Goal: Browse casually: Explore the website without a specific task or goal

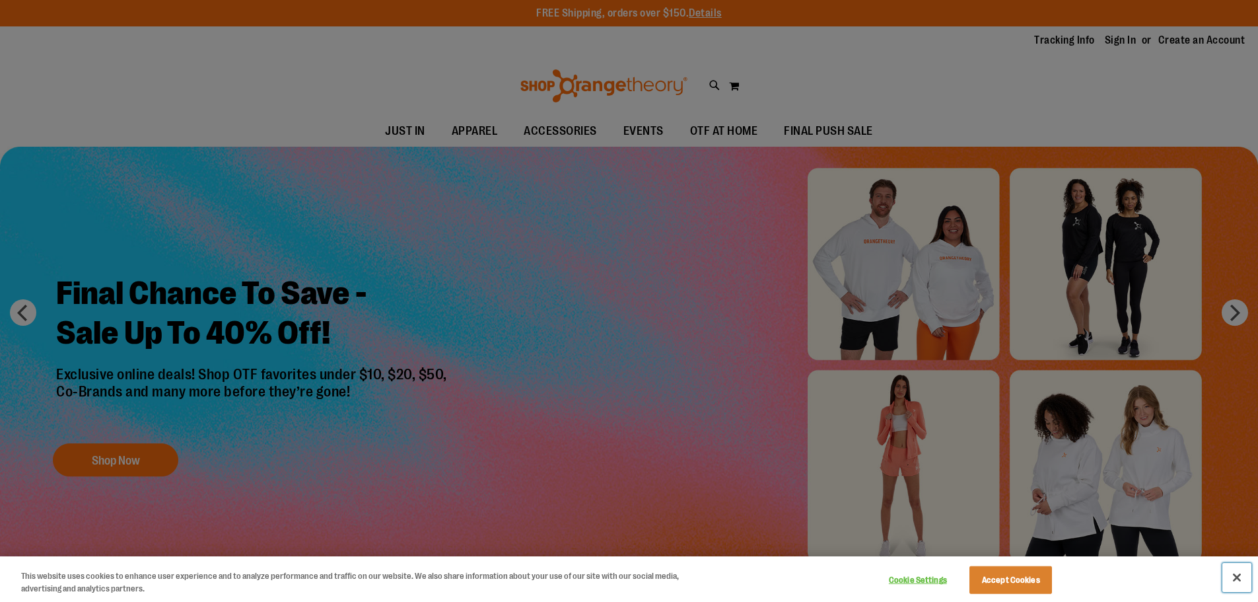
click at [1234, 573] on button "Close" at bounding box center [1236, 577] width 29 height 29
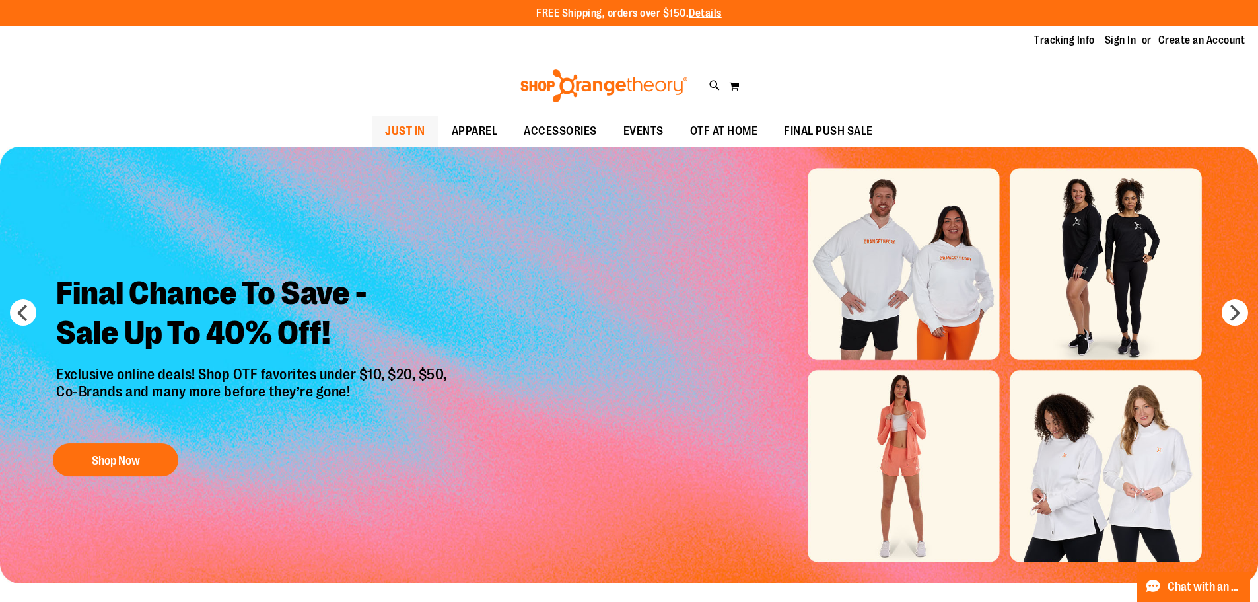
click at [419, 123] on span "JUST IN" at bounding box center [405, 131] width 40 height 30
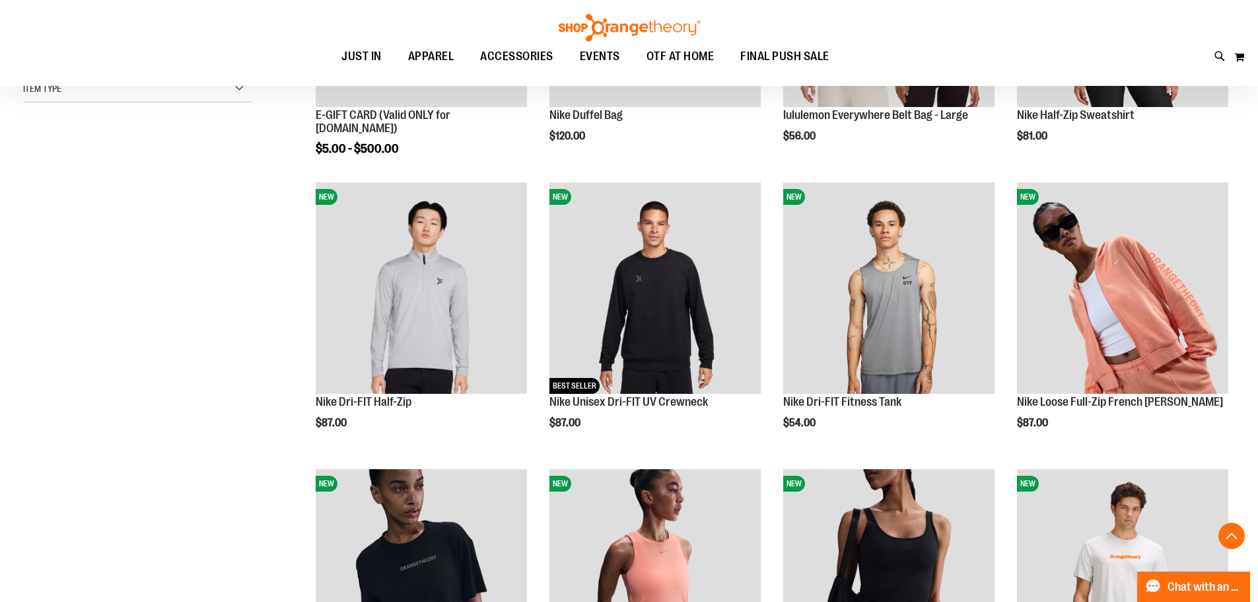
scroll to position [396, 0]
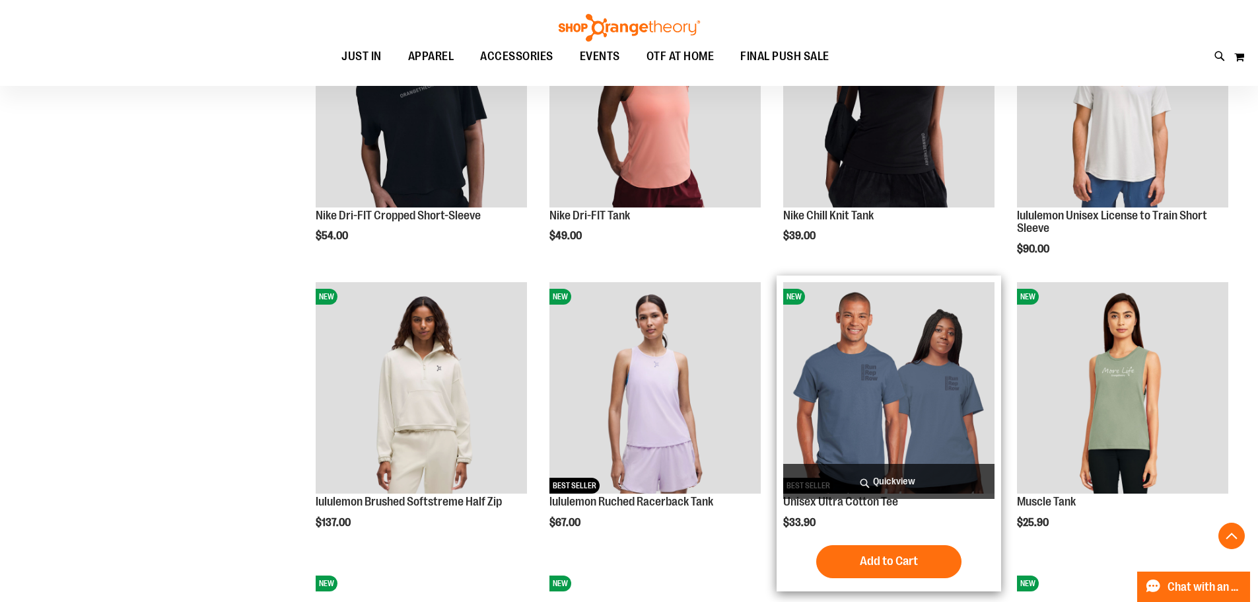
scroll to position [865, 0]
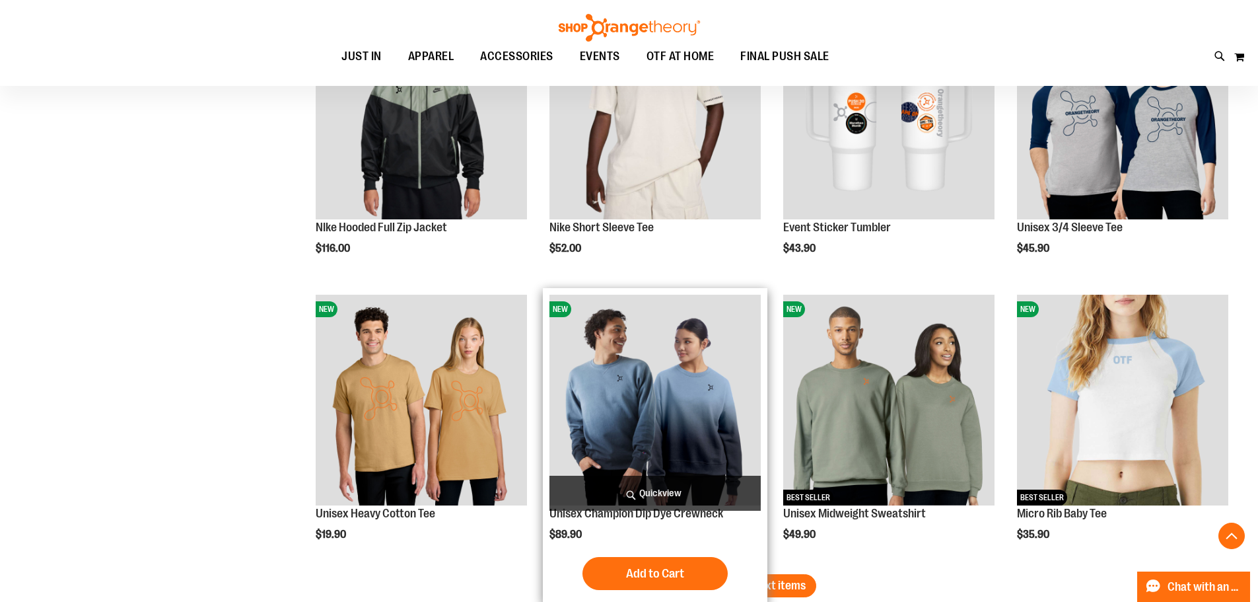
scroll to position [2253, 0]
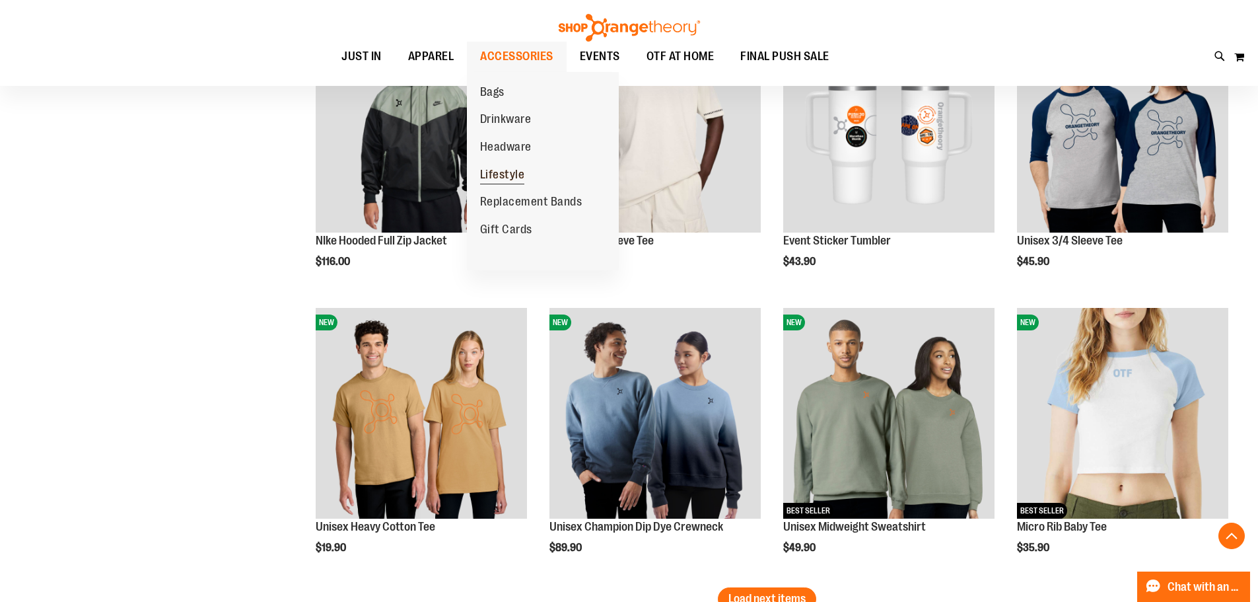
click at [508, 176] on span "Lifestyle" at bounding box center [502, 176] width 45 height 17
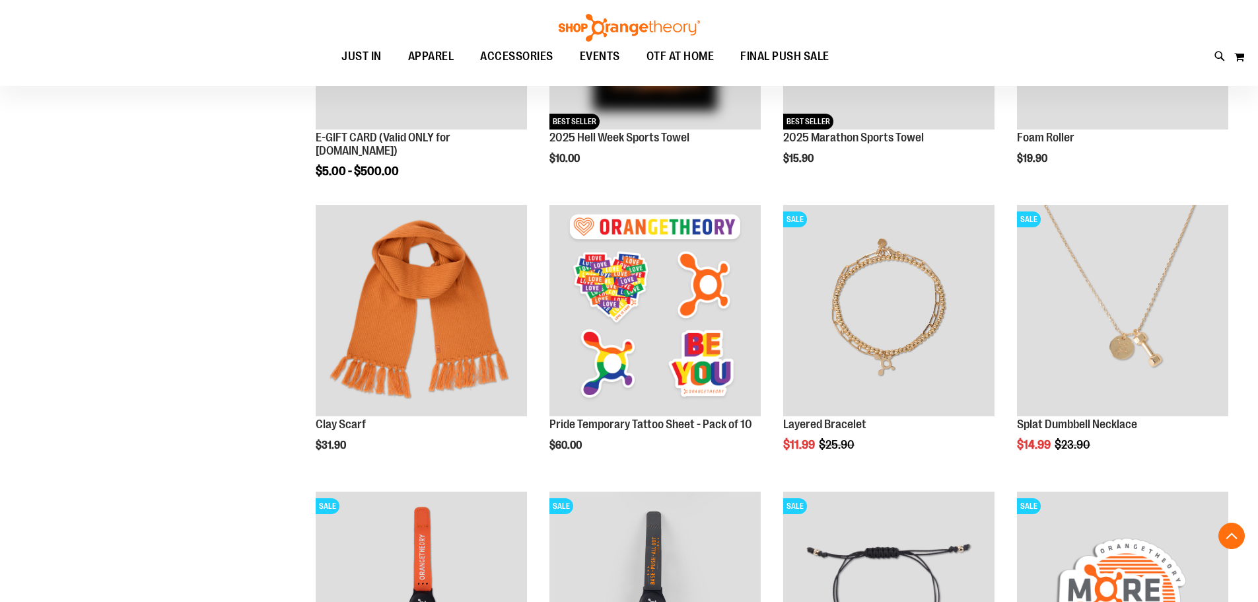
scroll to position [396, 0]
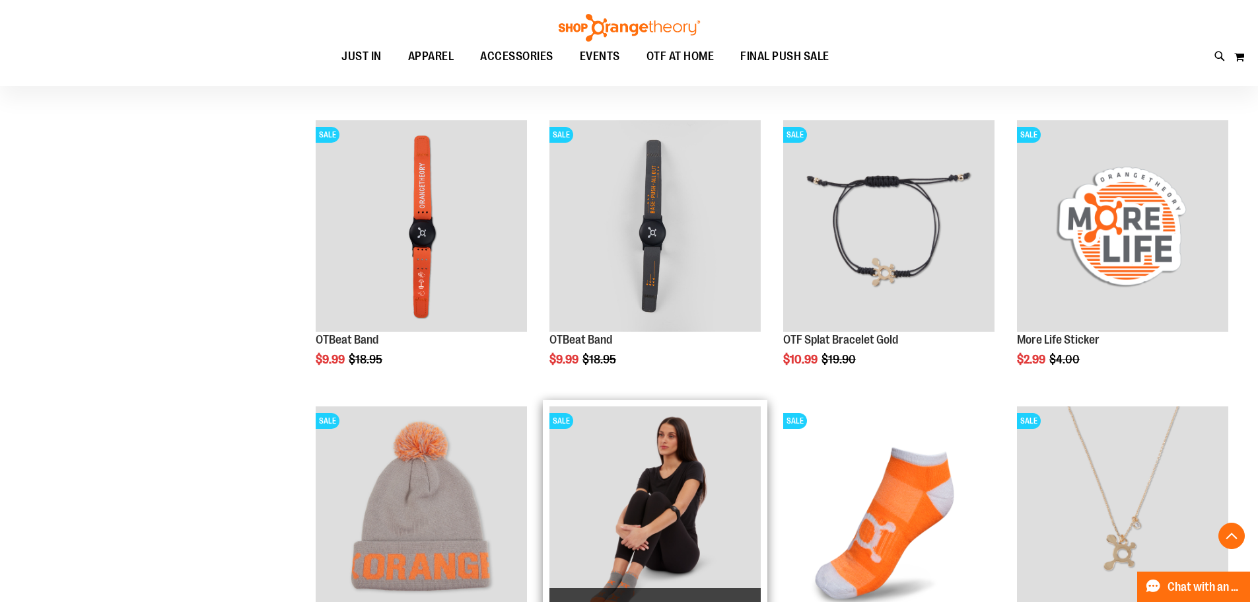
scroll to position [660, 0]
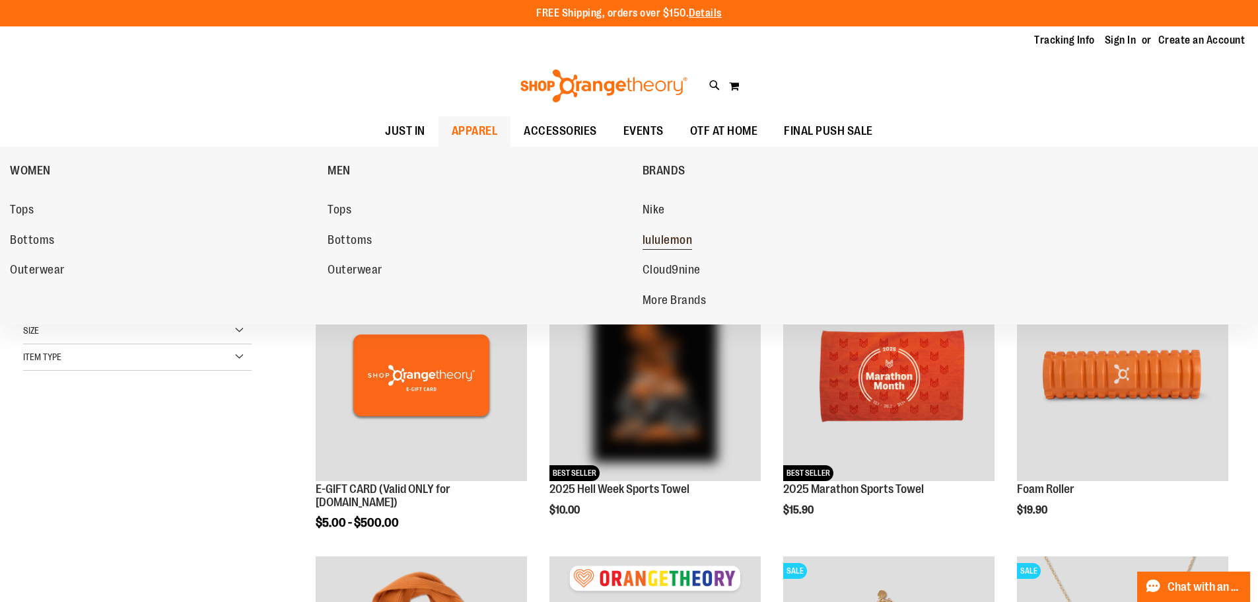
click at [686, 240] on span "lululemon" at bounding box center [668, 241] width 50 height 17
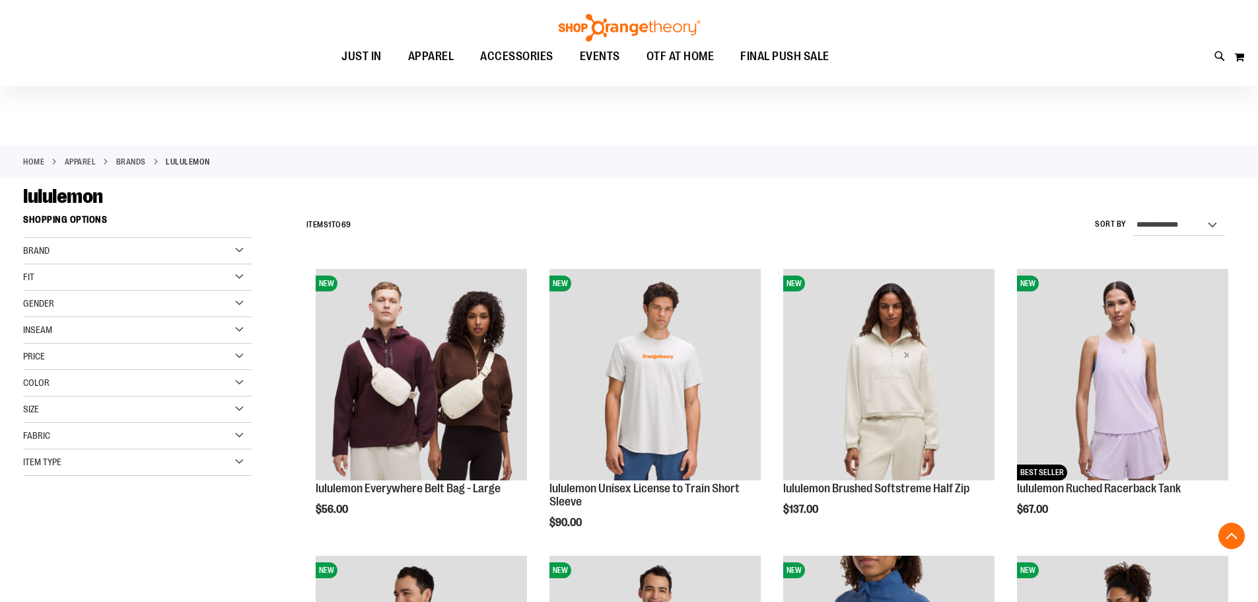
scroll to position [396, 0]
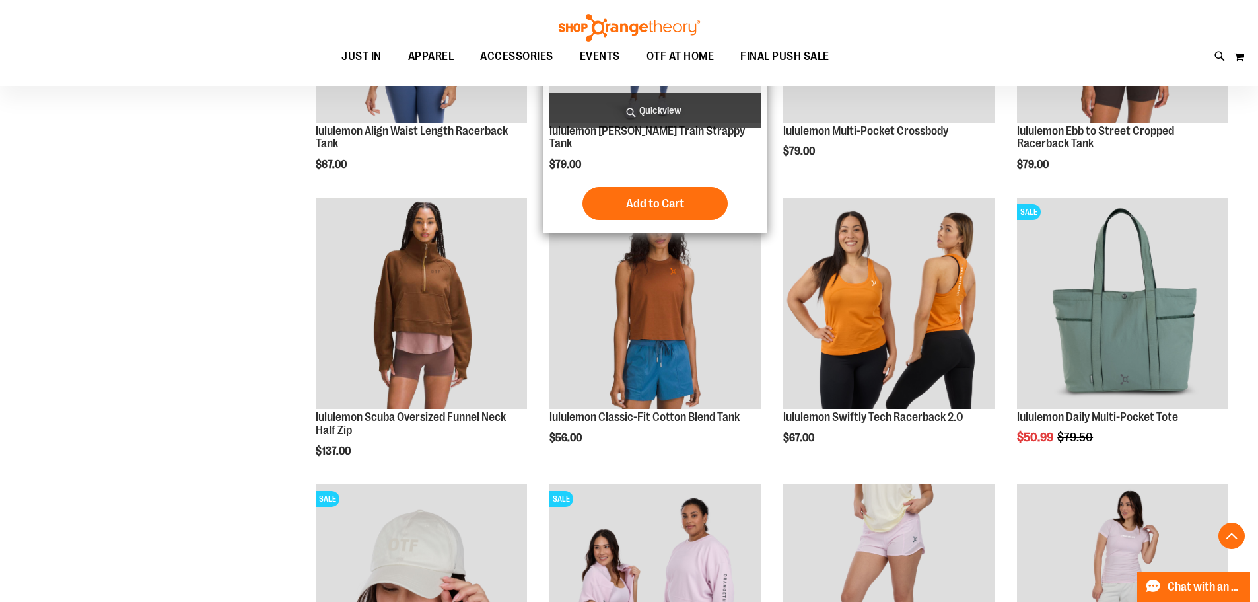
scroll to position [1129, 0]
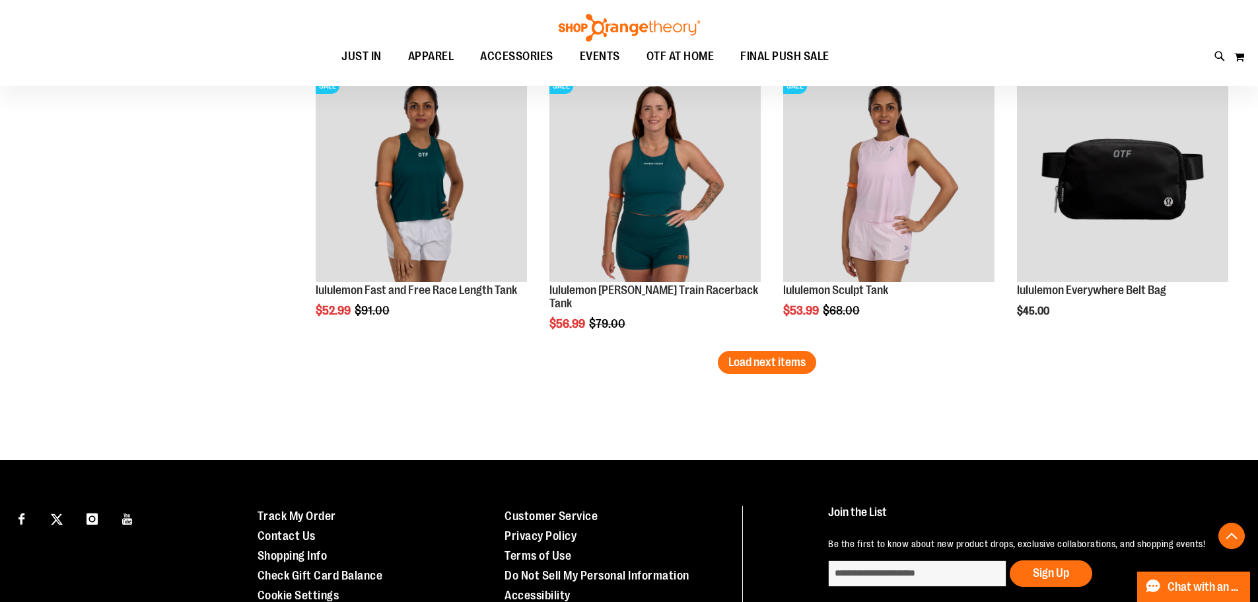
scroll to position [2516, 0]
